Goal: Information Seeking & Learning: Check status

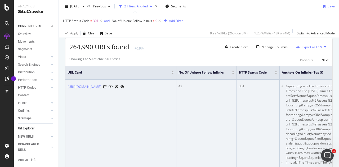
click at [124, 85] on icon at bounding box center [122, 86] width 4 height 3
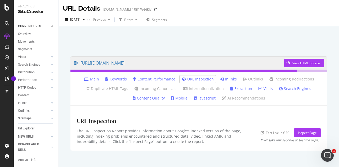
scroll to position [8, 0]
